Goal: Task Accomplishment & Management: Contribute content

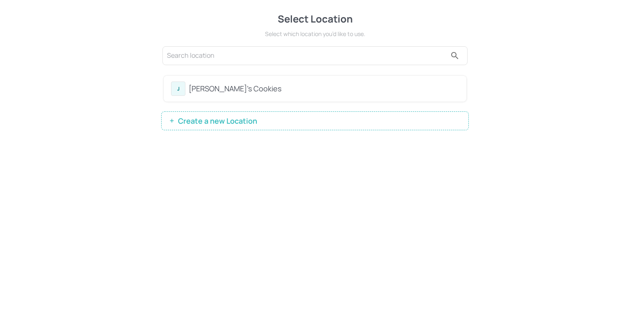
click at [196, 93] on div "[PERSON_NAME]'s Cookies" at bounding box center [324, 88] width 270 height 11
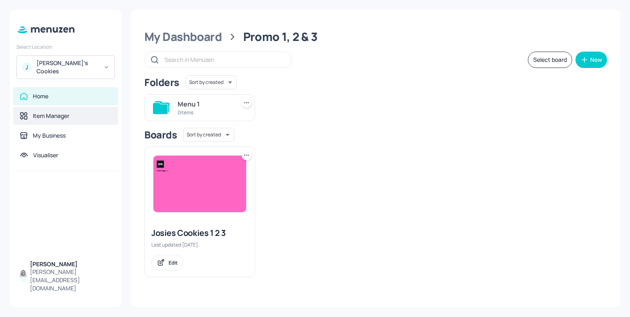
click at [74, 117] on div "Item Manager" at bounding box center [65, 116] width 105 height 18
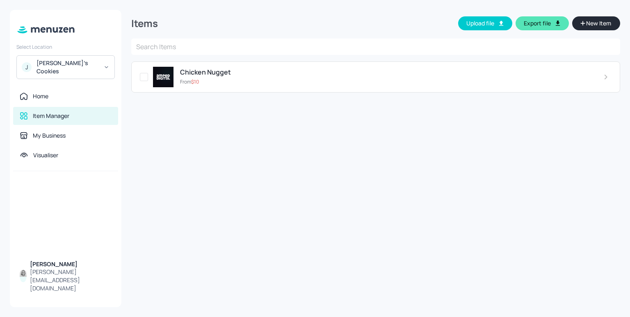
click at [593, 22] on span "New Item" at bounding box center [598, 23] width 27 height 9
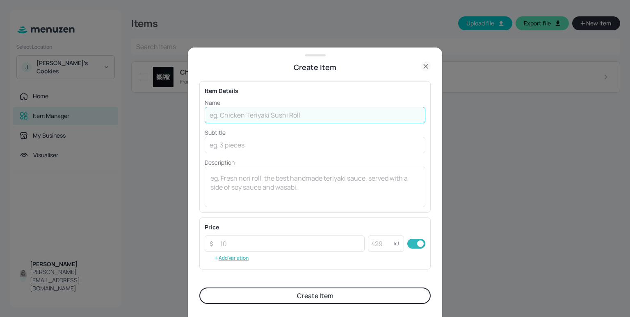
click at [237, 115] on input "text" at bounding box center [315, 115] width 221 height 16
type input "sausage"
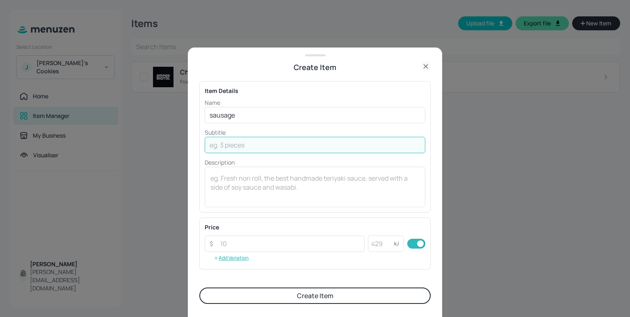
click at [245, 151] on input "text" at bounding box center [315, 145] width 221 height 16
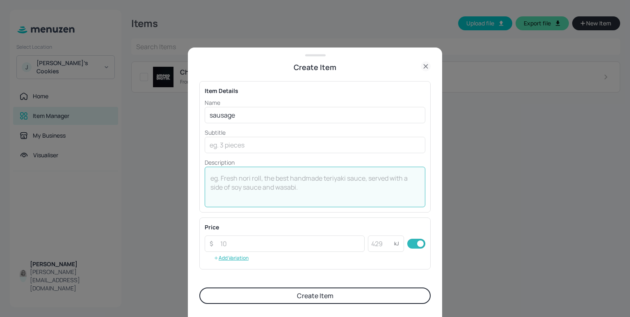
click at [273, 187] on textarea at bounding box center [314, 187] width 209 height 27
click at [271, 237] on input "number" at bounding box center [289, 244] width 149 height 16
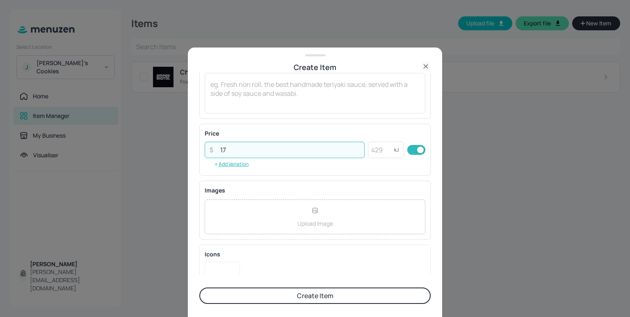
scroll to position [123, 0]
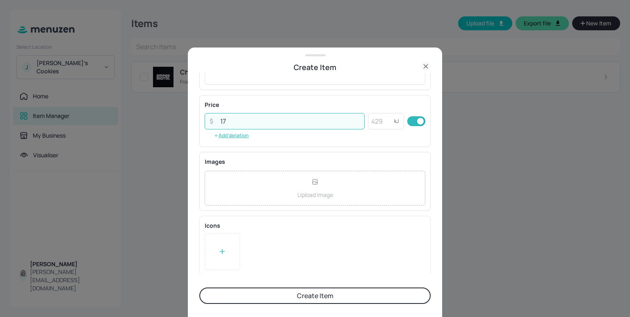
type input "17"
click at [331, 298] on button "Create Item" at bounding box center [314, 296] width 231 height 16
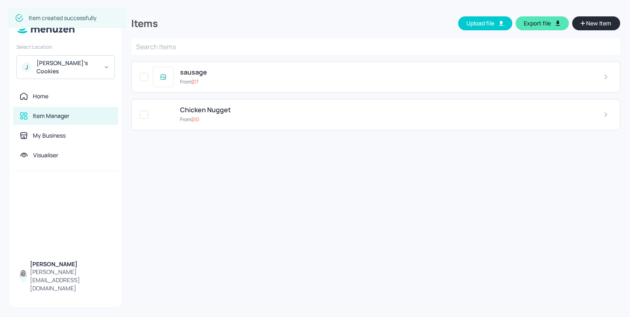
scroll to position [123, 0]
click at [269, 231] on div "Items Upload file Export file New Item ​ sausage From $ 17 Chicken Nugget From …" at bounding box center [375, 159] width 489 height 298
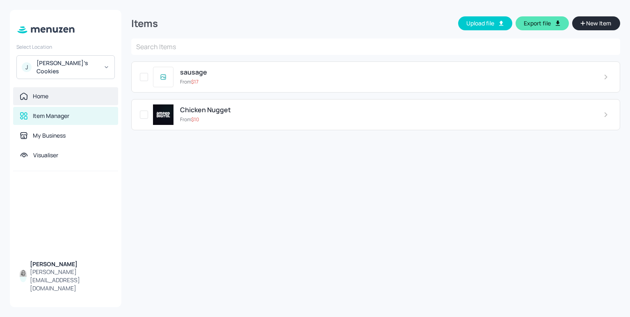
click at [41, 92] on div "Home" at bounding box center [41, 96] width 16 height 8
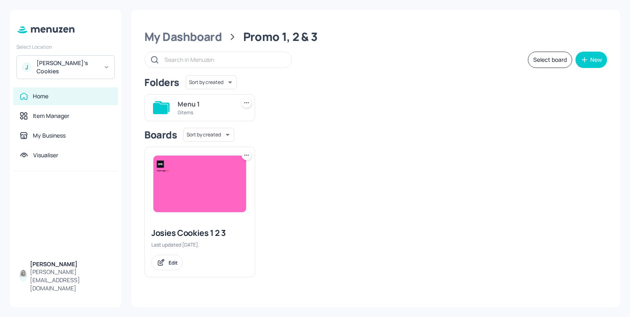
click at [221, 190] on img at bounding box center [199, 184] width 93 height 57
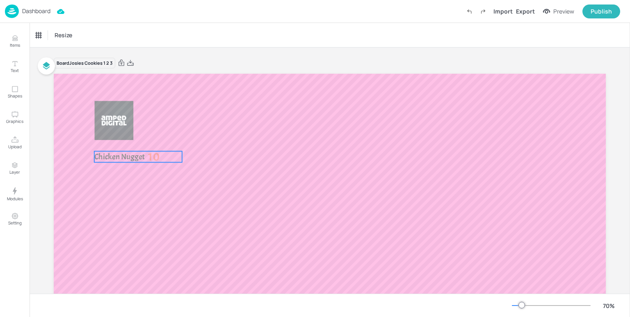
click at [103, 159] on span "Chicken Nugget" at bounding box center [119, 157] width 50 height 10
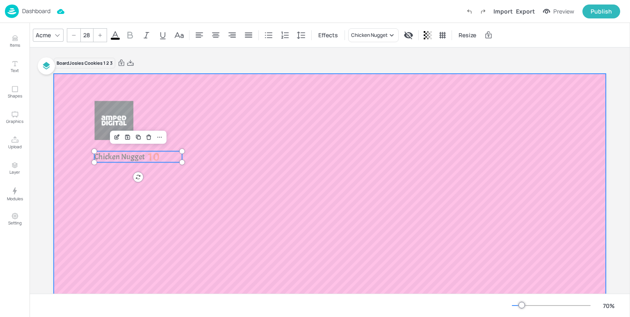
click at [207, 193] on div at bounding box center [330, 229] width 552 height 310
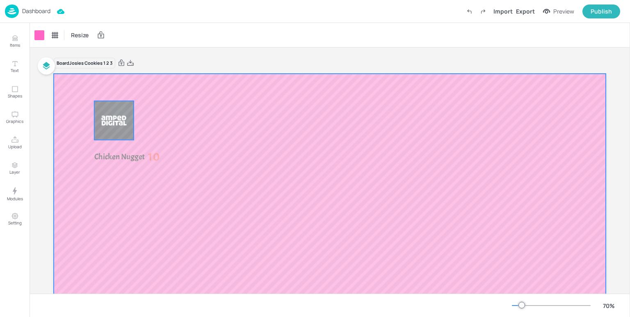
click at [98, 114] on img at bounding box center [113, 120] width 39 height 39
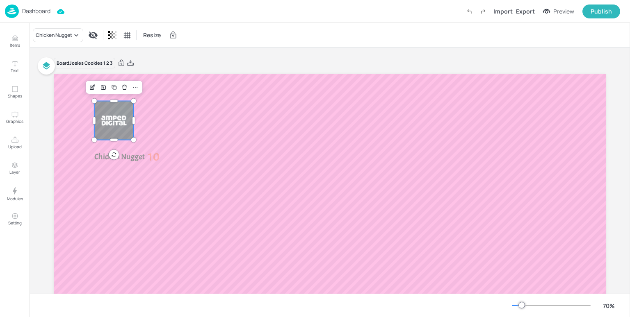
click at [272, 59] on div "Board Josies Cookies 1 2 3" at bounding box center [330, 62] width 552 height 11
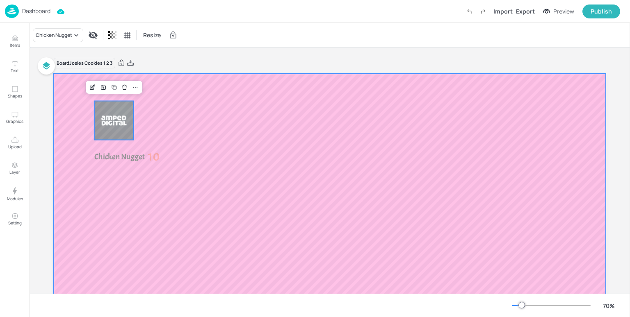
click at [175, 171] on div at bounding box center [330, 229] width 552 height 310
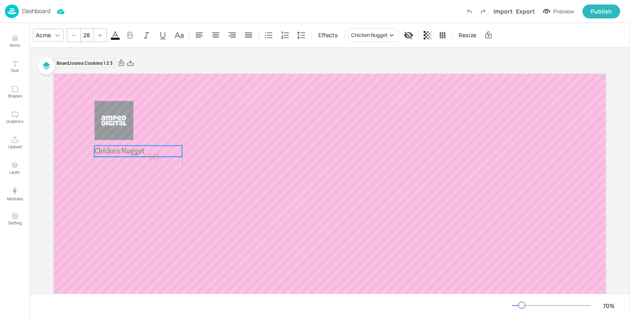
drag, startPoint x: 104, startPoint y: 157, endPoint x: 102, endPoint y: 150, distance: 7.2
click at [102, 150] on span "Chicken Nugget" at bounding box center [119, 151] width 50 height 10
